Goal: Information Seeking & Learning: Learn about a topic

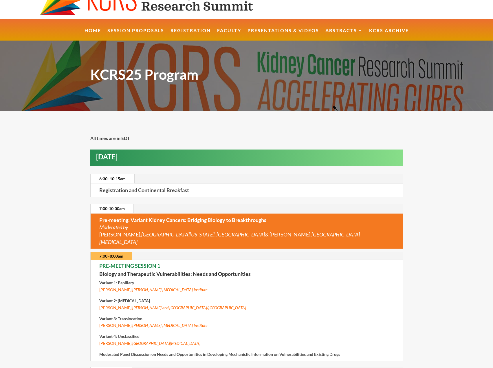
scroll to position [23, 0]
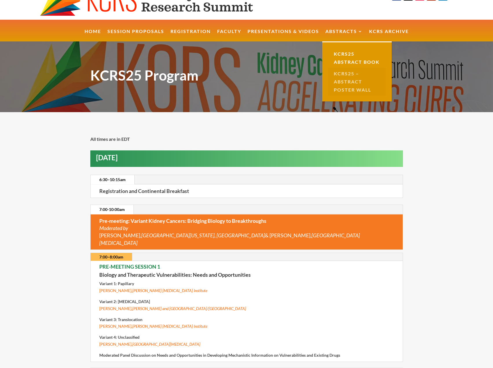
click at [344, 76] on link "KCRS25 – Abstract Poster Wall" at bounding box center [357, 82] width 58 height 28
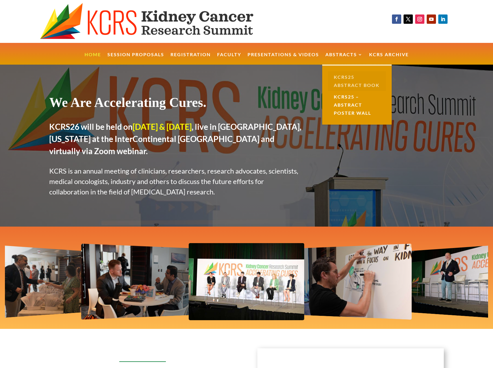
click at [347, 76] on link "KCRS25 Abstract Book" at bounding box center [357, 81] width 58 height 20
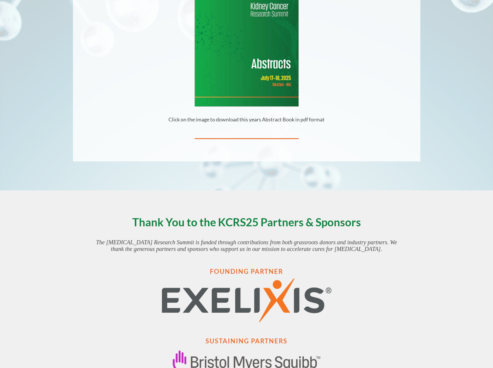
scroll to position [185, 0]
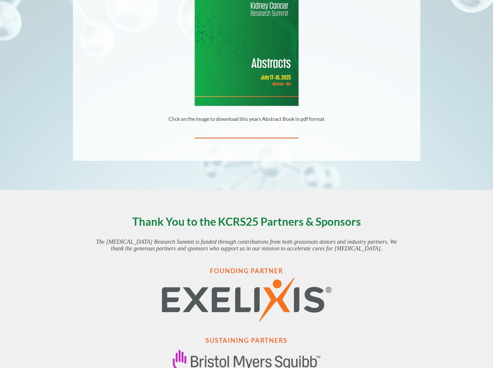
click at [262, 23] on img at bounding box center [247, 39] width 104 height 134
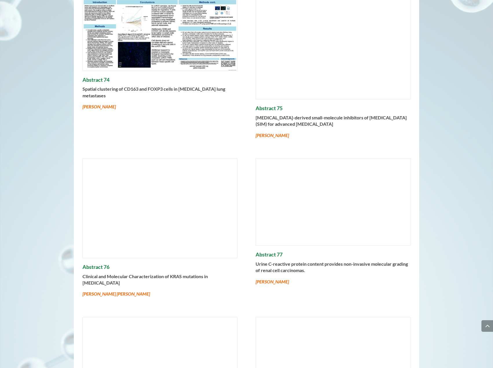
scroll to position [4182, 0]
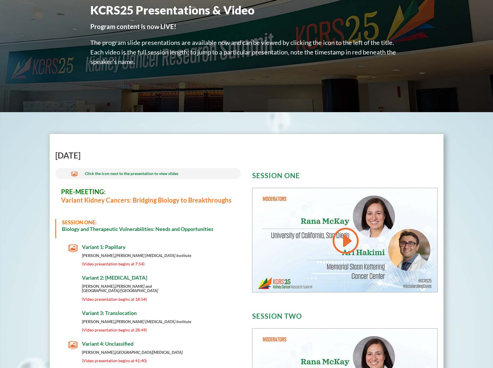
scroll to position [92, 0]
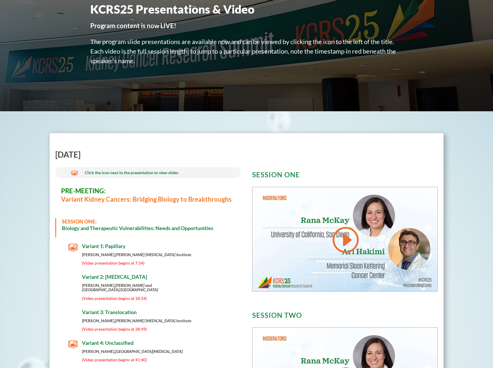
click at [221, 141] on div "Thursday, July 17th  Click the icon next to the presentation to view slides PR…" at bounding box center [246, 345] width 394 height 424
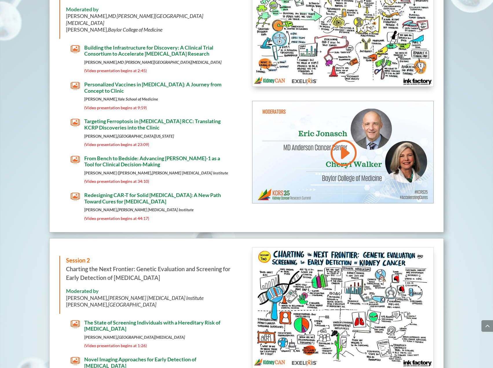
click at [178, 192] on span "Redesigning CAR-T for Solid [MEDICAL_DATA]: A New Path Toward Cures for [MEDICA…" at bounding box center [152, 198] width 137 height 13
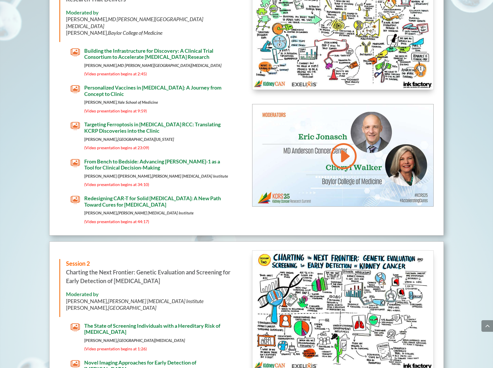
scroll to position [960, 0]
